Goal: Task Accomplishment & Management: Manage account settings

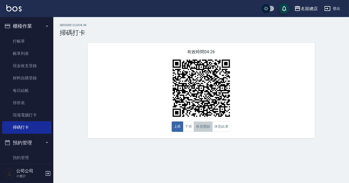
drag, startPoint x: 0, startPoint y: 0, endPoint x: 202, endPoint y: 125, distance: 237.9
click at [201, 125] on button "休息開始" at bounding box center [203, 127] width 19 height 10
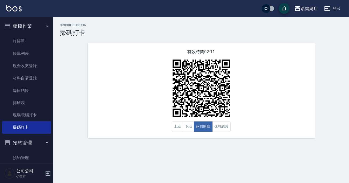
click at [135, 138] on div "有效時間 02:11 上班 下班 休息開始 休息結束" at bounding box center [201, 90] width 227 height 95
click at [189, 127] on button "下班" at bounding box center [188, 127] width 11 height 10
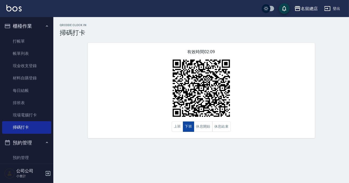
click at [189, 127] on button "下班" at bounding box center [188, 127] width 11 height 10
click at [193, 146] on div "QRcode Clock In 掃碼打卡 有效時間 02:08 上班 下班 休息開始 休息結束" at bounding box center [174, 91] width 349 height 183
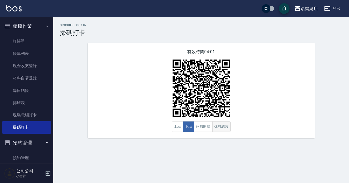
click at [227, 122] on button "休息結束" at bounding box center [221, 127] width 19 height 10
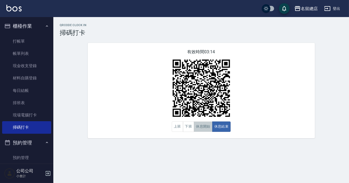
click at [207, 122] on button "休息開始" at bounding box center [203, 127] width 19 height 10
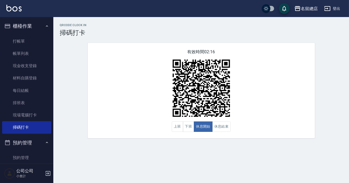
drag, startPoint x: 315, startPoint y: 130, endPoint x: 225, endPoint y: 150, distance: 91.7
drag, startPoint x: 225, startPoint y: 150, endPoint x: 222, endPoint y: 129, distance: 20.8
click at [221, 129] on button "休息結束" at bounding box center [221, 127] width 19 height 10
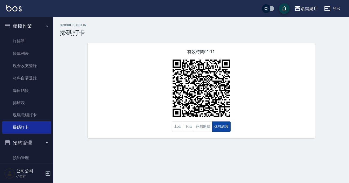
drag, startPoint x: 207, startPoint y: 130, endPoint x: 215, endPoint y: 127, distance: 8.3
click at [207, 130] on button "休息開始" at bounding box center [203, 127] width 19 height 10
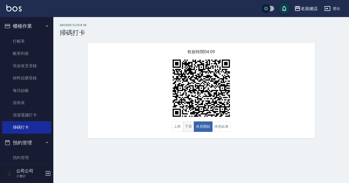
click at [185, 131] on button "下班" at bounding box center [188, 127] width 11 height 10
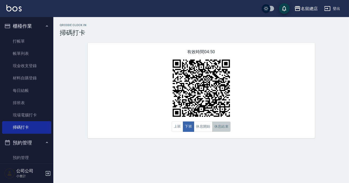
click at [216, 125] on button "休息結束" at bounding box center [221, 127] width 19 height 10
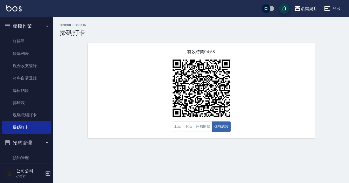
drag, startPoint x: 286, startPoint y: 135, endPoint x: 253, endPoint y: 122, distance: 35.7
click at [286, 134] on div "有效時間 04:53 上班 下班 休息開始 休息結束" at bounding box center [201, 90] width 227 height 95
click at [191, 130] on button "下班" at bounding box center [188, 127] width 11 height 10
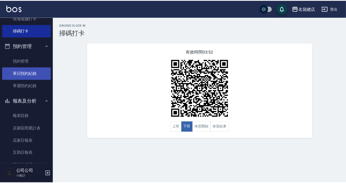
scroll to position [121, 0]
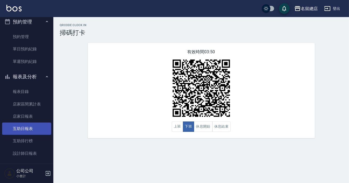
click at [26, 127] on link "互助日報表" at bounding box center [26, 129] width 49 height 12
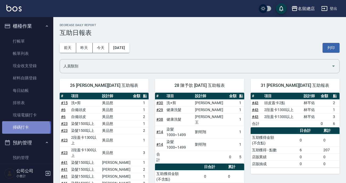
click at [26, 128] on link "掃碼打卡" at bounding box center [26, 127] width 49 height 12
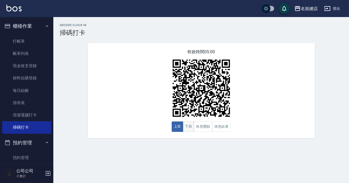
click at [192, 131] on button "下班" at bounding box center [188, 127] width 11 height 10
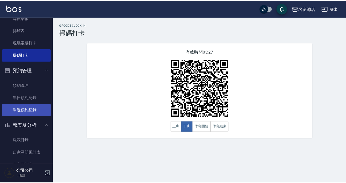
scroll to position [166, 0]
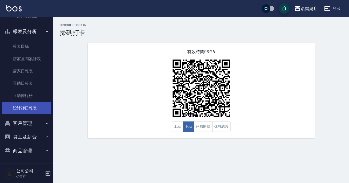
click at [23, 104] on link "設計師日報表" at bounding box center [26, 108] width 49 height 12
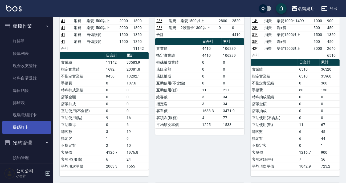
click at [32, 127] on link "掃碼打卡" at bounding box center [26, 127] width 49 height 12
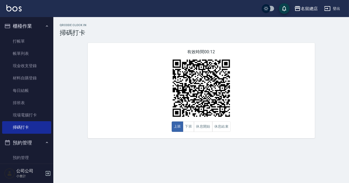
click at [32, 134] on ul "打帳單 帳單列表 現金收支登錄 材料自購登錄 每日結帳 排班表 現場電腦打卡 掃碼打卡" at bounding box center [26, 84] width 49 height 103
click at [231, 96] on img at bounding box center [201, 88] width 67 height 67
click at [194, 128] on button "休息開始" at bounding box center [203, 127] width 19 height 10
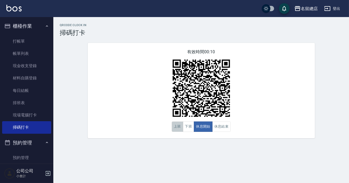
click at [176, 127] on button "上班" at bounding box center [177, 127] width 11 height 10
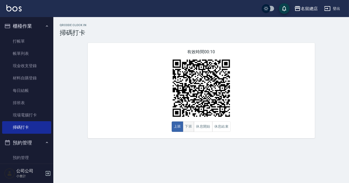
click at [185, 128] on button "下班" at bounding box center [188, 127] width 11 height 10
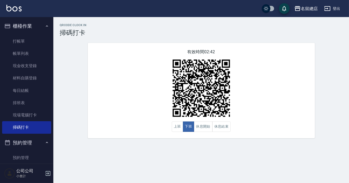
click at [345, 92] on div "QRcode Clock In 掃碼打卡 有效時間 02:42 上班 下班 休息開始 休息結束" at bounding box center [201, 80] width 296 height 115
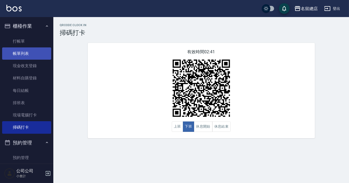
drag, startPoint x: 245, startPoint y: 69, endPoint x: 22, endPoint y: 49, distance: 224.0
click at [244, 70] on div "有效時間 02:41 上班 下班 休息開始 休息結束" at bounding box center [201, 90] width 227 height 95
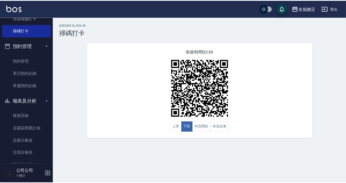
scroll to position [166, 0]
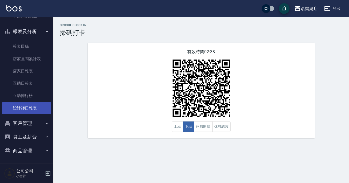
click at [32, 111] on link "設計師日報表" at bounding box center [26, 108] width 49 height 12
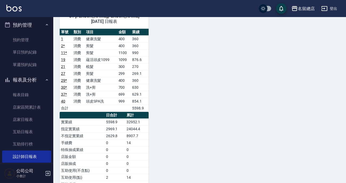
scroll to position [45, 0]
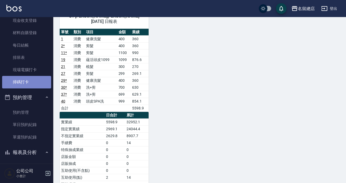
click at [28, 81] on link "掃碼打卡" at bounding box center [26, 82] width 49 height 12
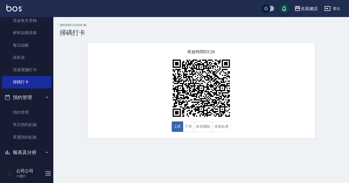
click at [219, 71] on img at bounding box center [201, 88] width 67 height 67
click at [191, 122] on img at bounding box center [201, 88] width 67 height 67
click at [191, 124] on button "下班" at bounding box center [188, 127] width 11 height 10
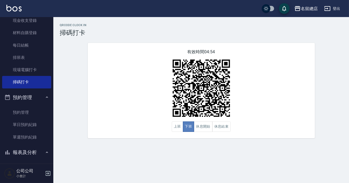
click at [191, 124] on button "下班" at bounding box center [188, 127] width 11 height 10
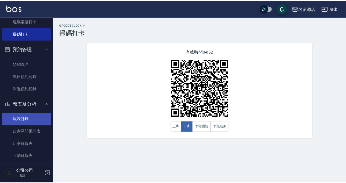
scroll to position [118, 0]
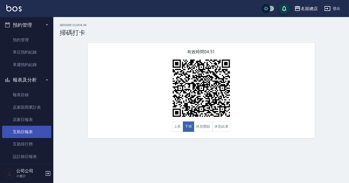
click at [25, 131] on link "互助日報表" at bounding box center [26, 132] width 49 height 12
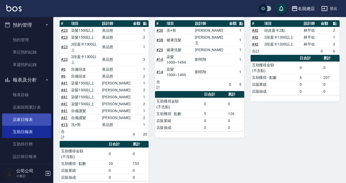
scroll to position [142, 0]
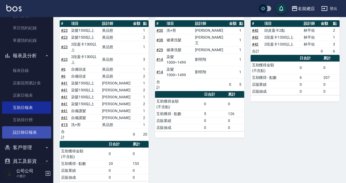
drag, startPoint x: 38, startPoint y: 116, endPoint x: 37, endPoint y: 128, distance: 12.0
click at [38, 116] on link "互助排行榜" at bounding box center [26, 120] width 49 height 12
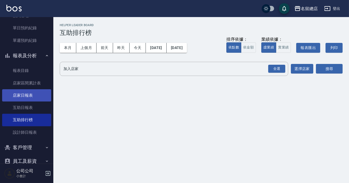
click at [38, 90] on link "店家日報表" at bounding box center [26, 95] width 49 height 12
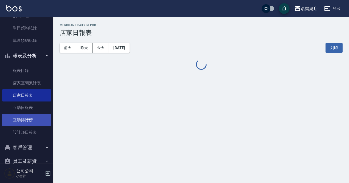
click at [35, 117] on link "互助排行榜" at bounding box center [26, 120] width 49 height 12
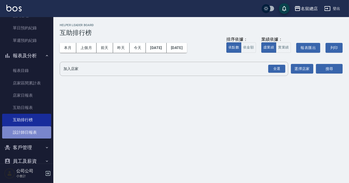
click at [36, 127] on link "設計師日報表" at bounding box center [26, 132] width 49 height 12
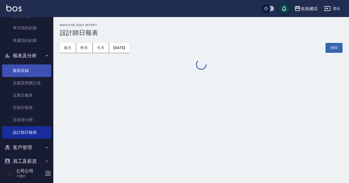
click at [33, 89] on link "店家日報表" at bounding box center [26, 95] width 49 height 12
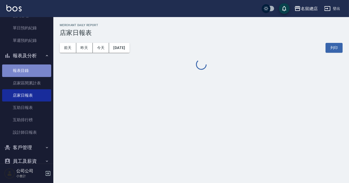
click at [37, 66] on link "報表目錄" at bounding box center [26, 70] width 49 height 12
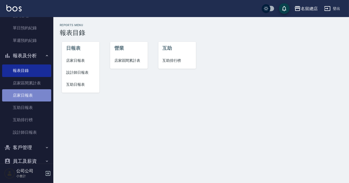
click at [34, 95] on link "店家日報表" at bounding box center [26, 95] width 49 height 12
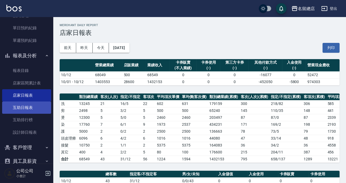
click at [34, 105] on link "互助日報表" at bounding box center [26, 108] width 49 height 12
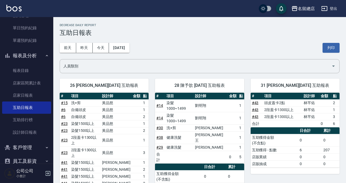
scroll to position [166, 0]
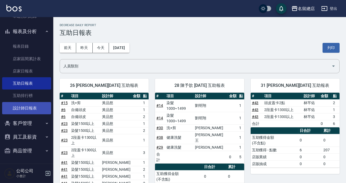
click at [32, 106] on link "設計師日報表" at bounding box center [26, 108] width 49 height 12
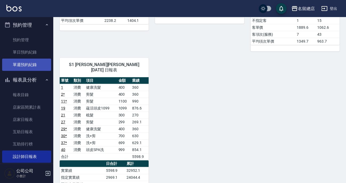
scroll to position [45, 0]
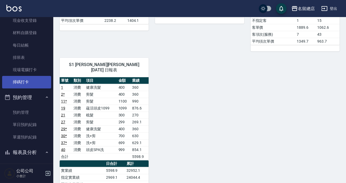
click at [27, 79] on link "掃碼打卡" at bounding box center [26, 82] width 49 height 12
